Goal: Obtain resource: Download file/media

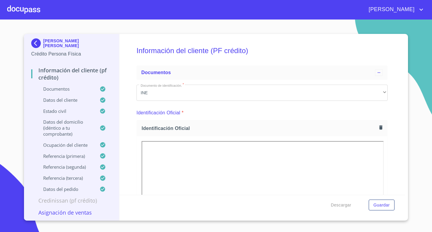
click at [407, 133] on div "[PERSON_NAME] [PERSON_NAME] Crédito Persona Física Información del cliente (PF …" at bounding box center [216, 127] width 384 height 186
click at [26, 10] on div at bounding box center [23, 9] width 33 height 19
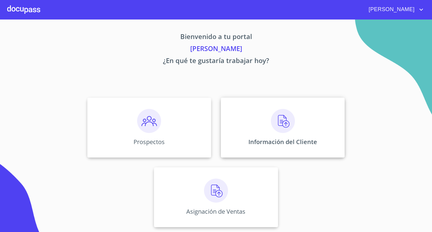
click at [284, 132] on img at bounding box center [283, 121] width 24 height 24
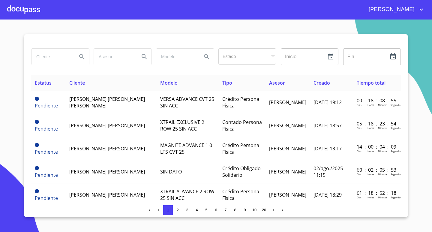
click at [49, 58] on input "search" at bounding box center [51, 57] width 41 height 16
click at [22, 8] on div at bounding box center [23, 9] width 33 height 19
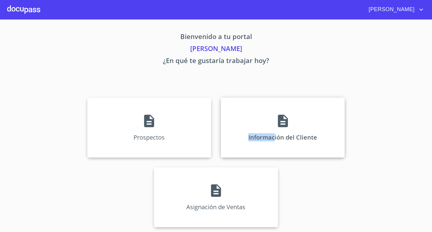
click at [274, 131] on div "Información del Cliente" at bounding box center [283, 127] width 124 height 60
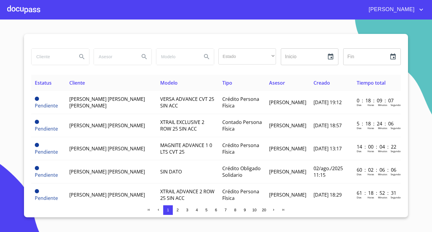
click at [62, 57] on input "search" at bounding box center [51, 57] width 41 height 16
type input "[PERSON_NAME]"
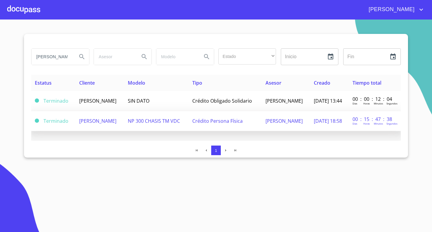
click at [106, 123] on span "[PERSON_NAME]" at bounding box center [97, 120] width 37 height 7
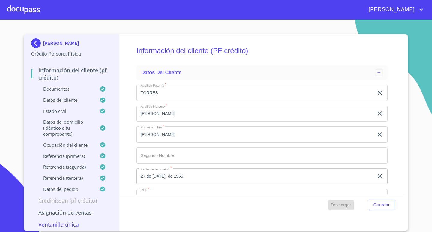
click at [341, 205] on span "Descargar" at bounding box center [341, 204] width 20 height 7
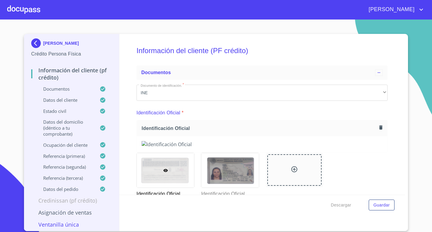
click at [31, 11] on div at bounding box center [23, 9] width 33 height 19
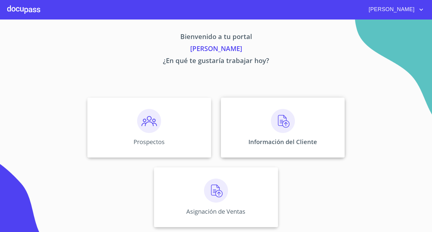
click at [280, 135] on div "Información del Cliente" at bounding box center [283, 127] width 124 height 60
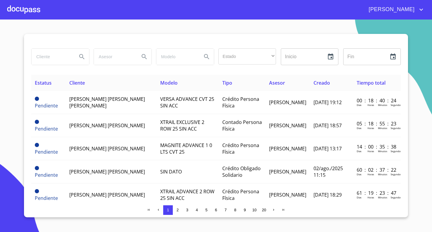
click at [35, 13] on div at bounding box center [23, 9] width 33 height 19
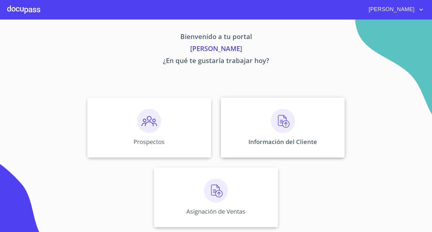
click at [266, 126] on div "Información del Cliente" at bounding box center [283, 127] width 124 height 60
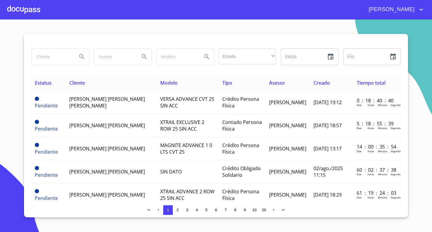
click at [53, 58] on input "search" at bounding box center [51, 57] width 41 height 16
type input "[PERSON_NAME]"
click at [83, 57] on icon "Search" at bounding box center [81, 56] width 5 height 5
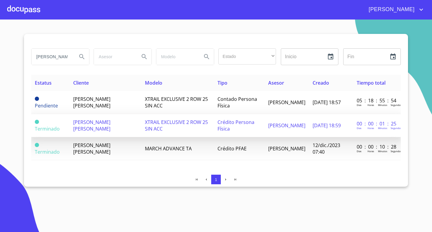
click at [167, 126] on span "XTRAIL EXCLUSIVE 2 ROW 25 SIN ACC" at bounding box center [176, 125] width 63 height 13
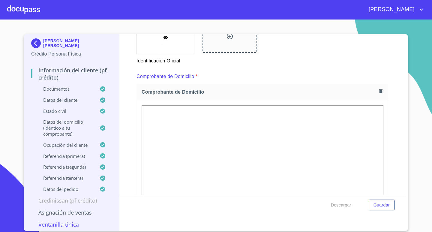
scroll to position [300, 0]
